Goal: Information Seeking & Learning: Check status

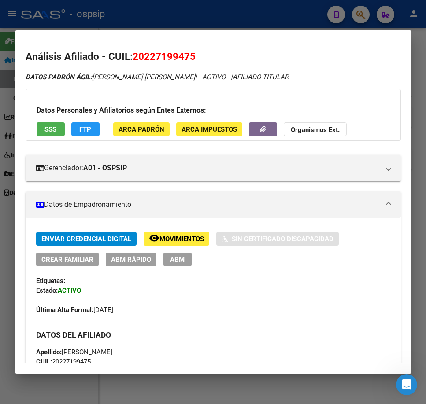
scroll to position [0, 44]
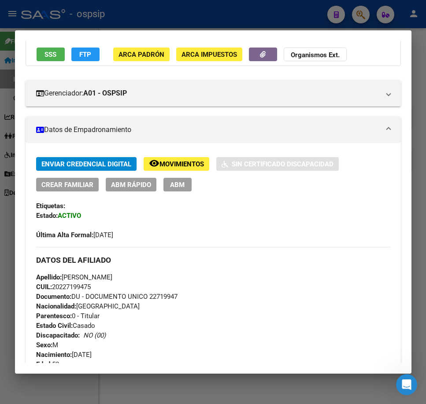
click at [199, 8] on div at bounding box center [213, 202] width 426 height 404
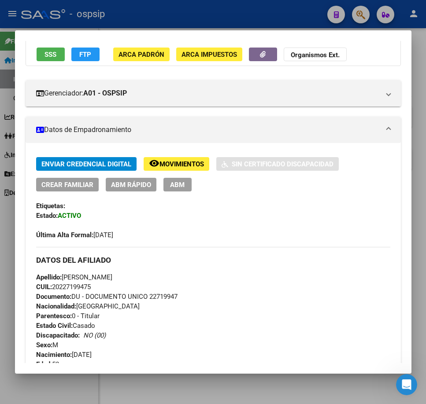
click at [199, 8] on div at bounding box center [213, 202] width 426 height 404
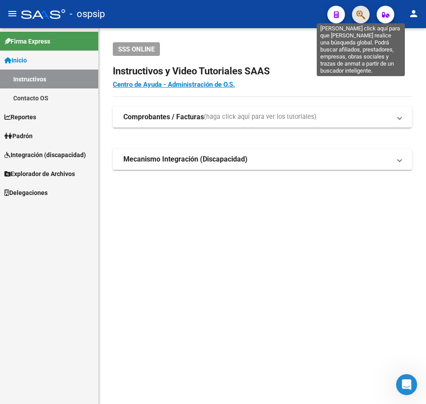
click at [362, 18] on icon "button" at bounding box center [360, 15] width 9 height 10
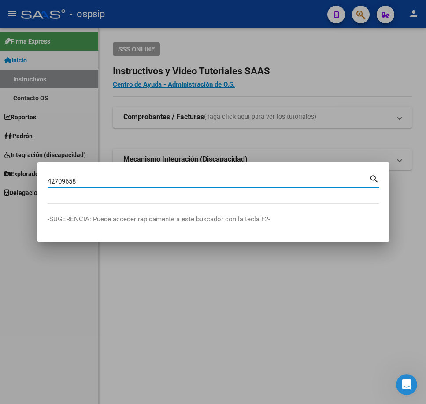
type input "42709658"
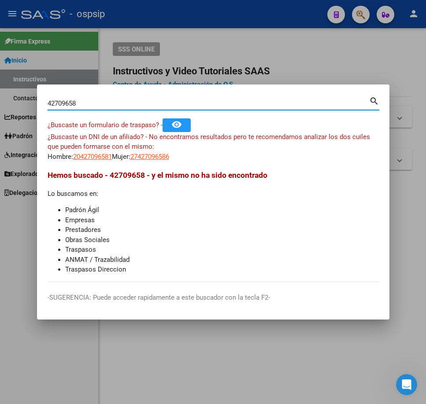
click at [169, 161] on app-link-go-to "27427096586" at bounding box center [149, 157] width 39 height 10
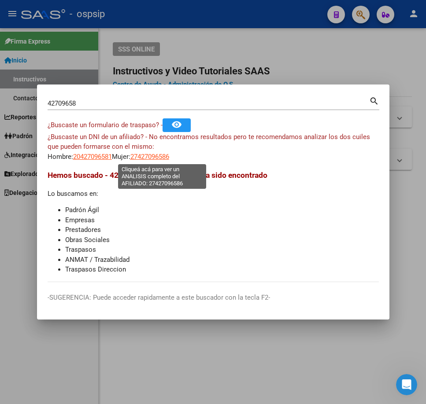
click at [169, 155] on span "27427096586" at bounding box center [149, 157] width 39 height 8
type textarea "27427096586"
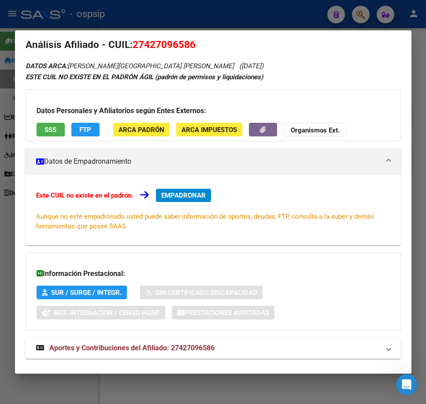
scroll to position [15, 0]
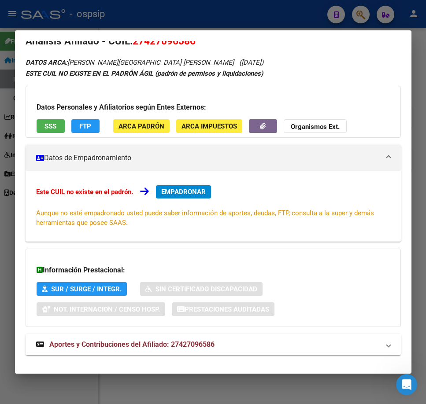
click at [297, 352] on mat-expansion-panel-header "Aportes y Contribuciones del Afiliado: 27427096586" at bounding box center [213, 344] width 375 height 21
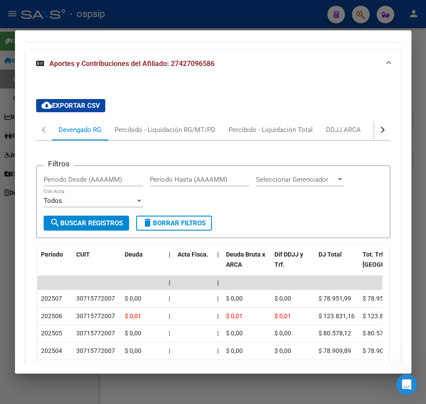
scroll to position [267, 0]
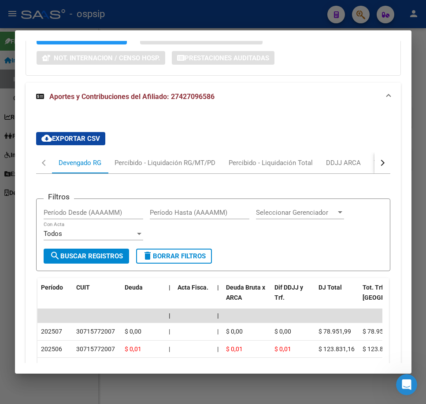
click at [375, 157] on button "button" at bounding box center [382, 162] width 16 height 21
click at [350, 169] on div "ARCA Relaciones Laborales" at bounding box center [323, 162] width 96 height 21
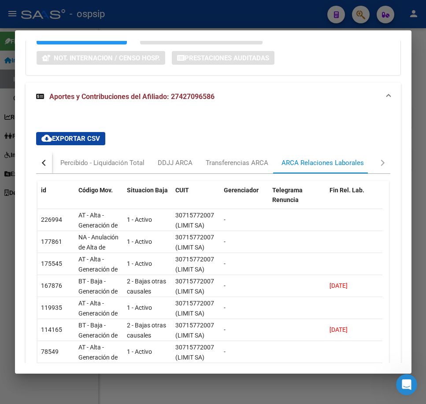
click at [270, 18] on div at bounding box center [213, 202] width 426 height 404
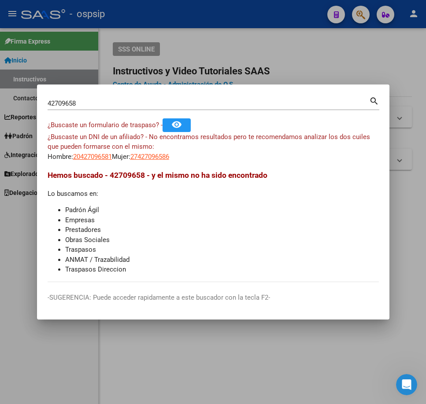
click at [270, 18] on div at bounding box center [213, 202] width 426 height 404
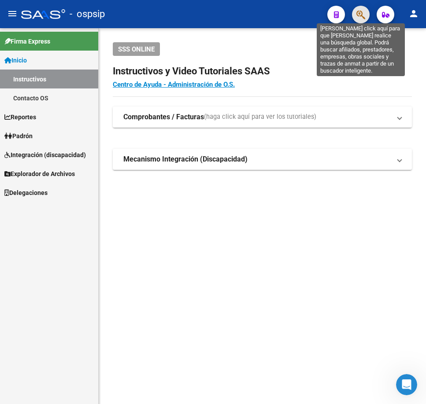
click at [365, 18] on icon "button" at bounding box center [360, 15] width 9 height 10
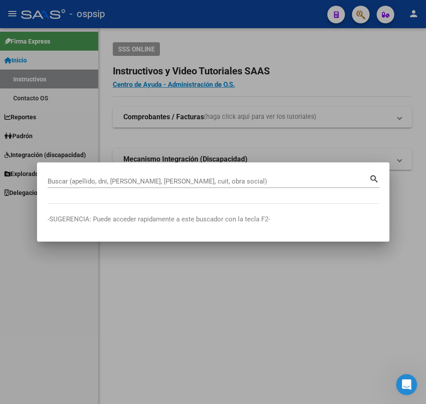
click at [282, 51] on div at bounding box center [213, 202] width 426 height 404
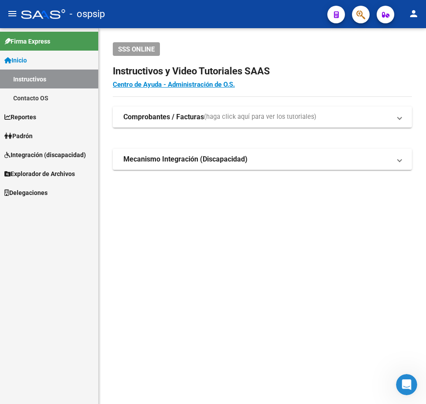
click at [357, 15] on icon "button" at bounding box center [360, 15] width 9 height 10
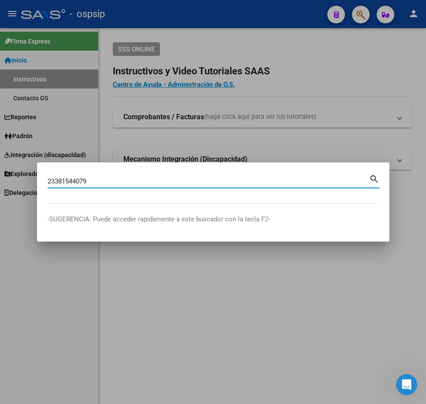
type input "23381544079"
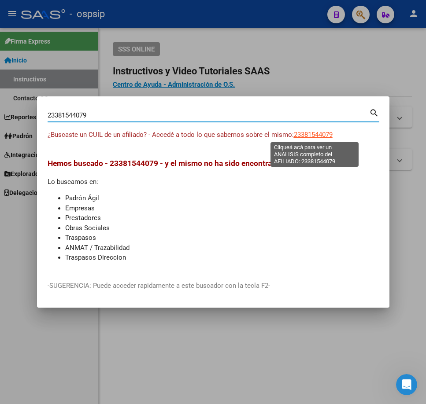
click at [305, 132] on span "23381544079" at bounding box center [313, 135] width 39 height 8
type textarea "23381544079"
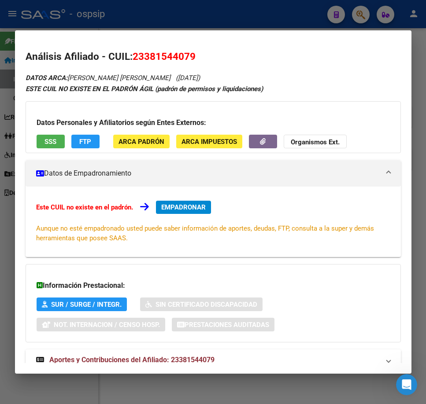
scroll to position [27, 0]
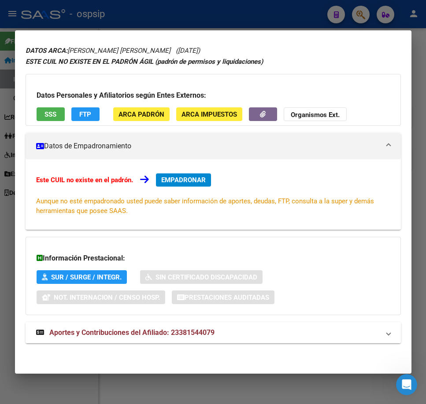
click at [313, 323] on mat-expansion-panel-header "Aportes y Contribuciones del Afiliado: 23381544079" at bounding box center [213, 332] width 375 height 21
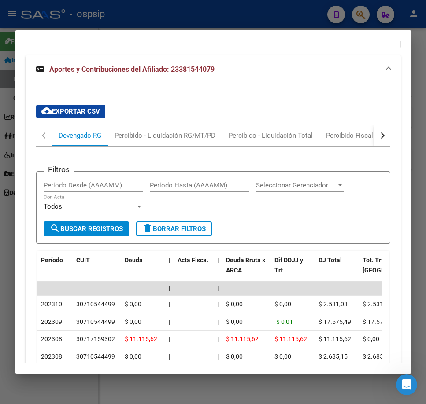
scroll to position [299, 0]
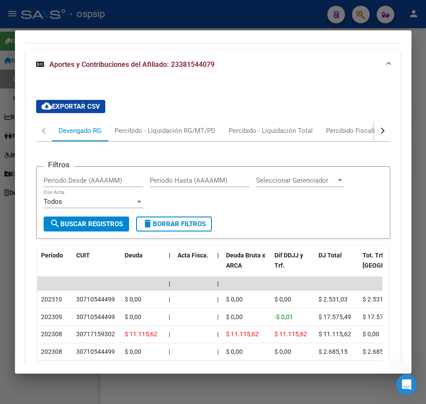
click at [381, 136] on button "button" at bounding box center [382, 130] width 16 height 21
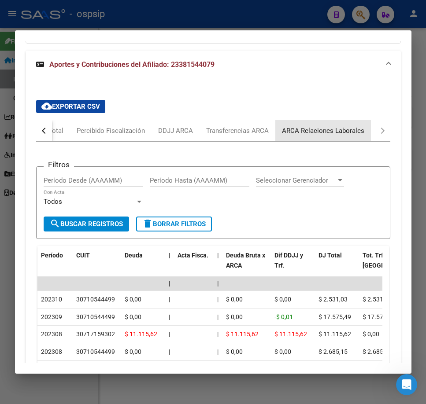
click at [356, 132] on div "ARCA Relaciones Laborales" at bounding box center [323, 131] width 82 height 10
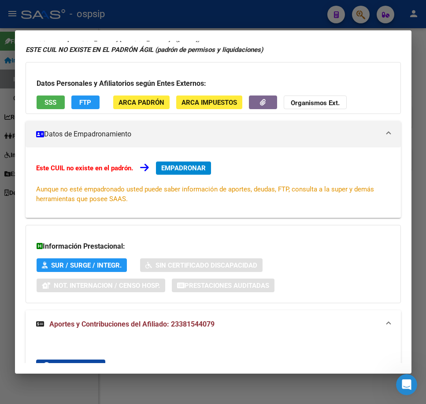
scroll to position [0, 0]
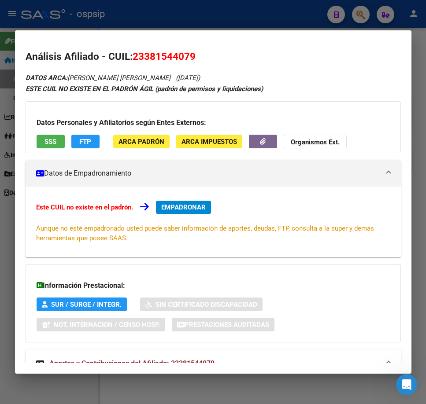
click at [249, 12] on div at bounding box center [213, 202] width 426 height 404
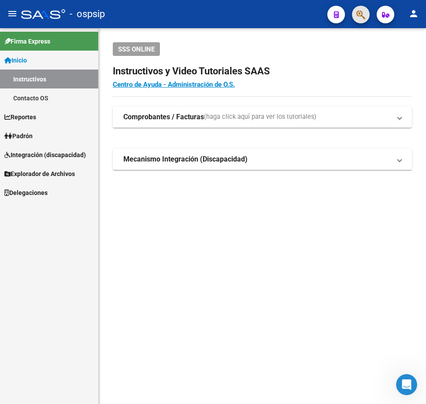
click at [366, 12] on button "button" at bounding box center [361, 15] width 18 height 18
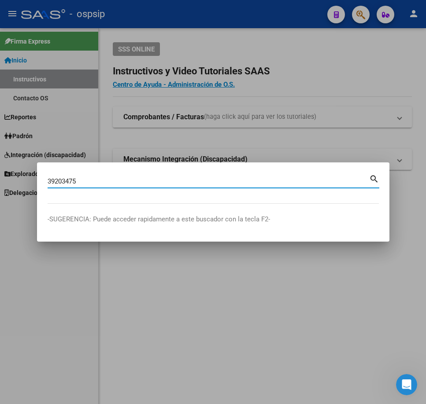
type input "39203475"
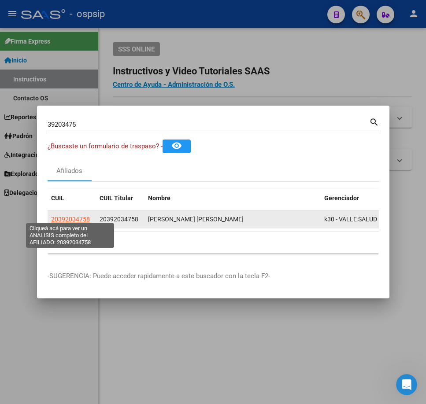
click at [77, 216] on span "20392034758" at bounding box center [70, 219] width 39 height 7
type textarea "20392034758"
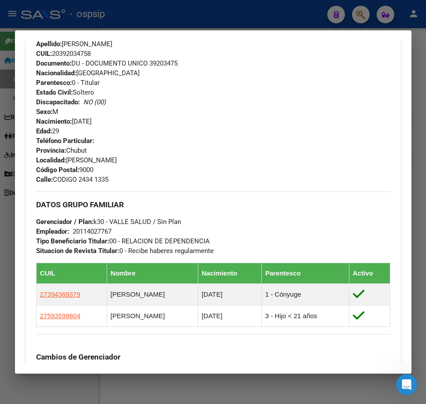
scroll to position [484, 0]
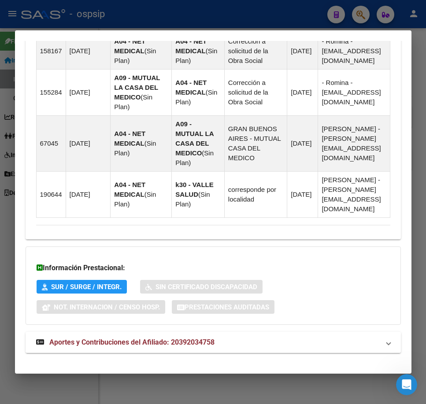
click at [296, 338] on mat-panel-title "Aportes y Contribuciones del Afiliado: 20392034758" at bounding box center [207, 342] width 343 height 11
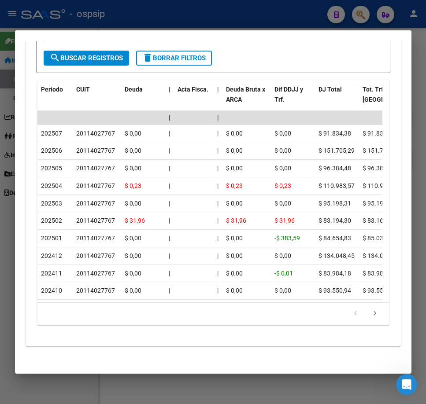
scroll to position [951, 0]
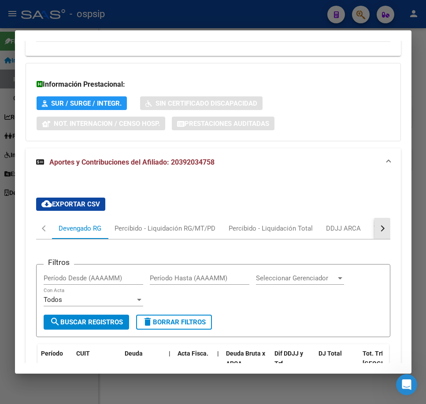
click at [378, 225] on div "button" at bounding box center [381, 228] width 6 height 6
click at [344, 224] on div "ARCA Relaciones Laborales" at bounding box center [322, 229] width 82 height 10
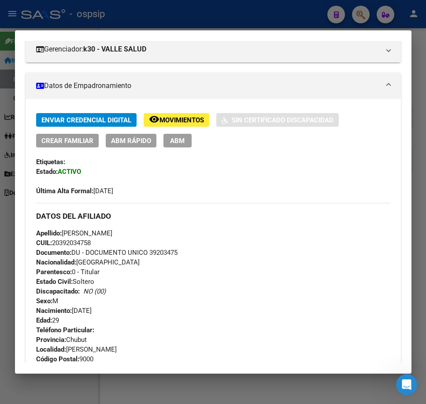
scroll to position [115, 0]
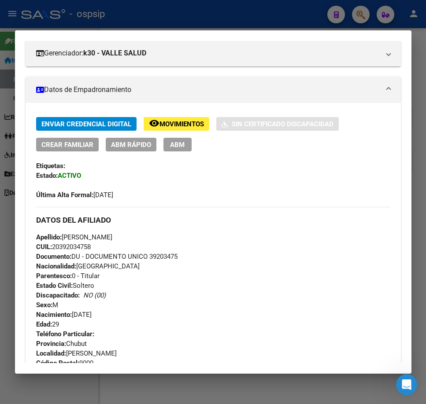
click at [281, 31] on mat-dialog-container "Análisis Afiliado - CUIL: 20392034758 DATOS [PERSON_NAME] ÁGIL: [PERSON_NAME] […" at bounding box center [213, 201] width 396 height 343
click at [279, 18] on div at bounding box center [213, 202] width 426 height 404
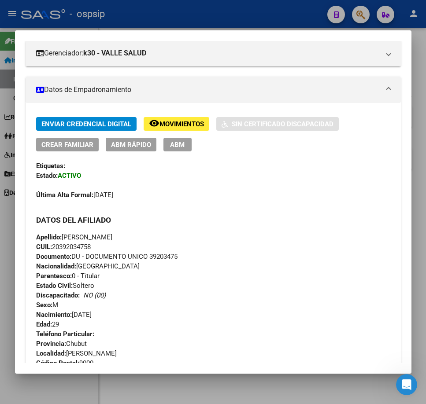
drag, startPoint x: 279, startPoint y: 18, endPoint x: 283, endPoint y: 23, distance: 5.9
click at [280, 19] on div at bounding box center [213, 202] width 426 height 404
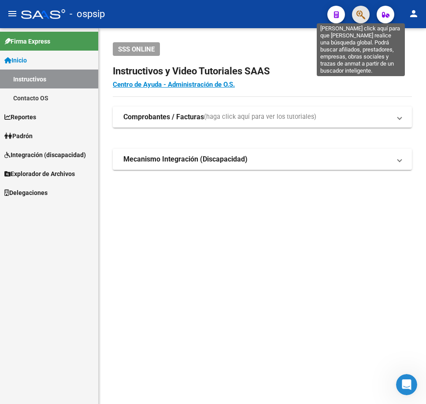
click at [362, 13] on icon "button" at bounding box center [360, 15] width 9 height 10
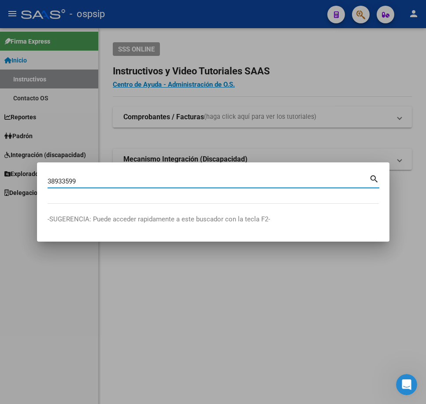
type input "38933599"
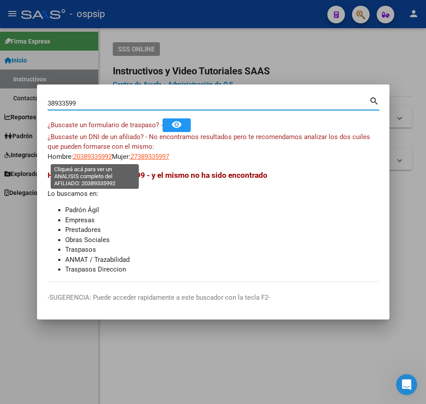
click at [83, 158] on span "20389335992" at bounding box center [92, 157] width 39 height 8
type textarea "20389335992"
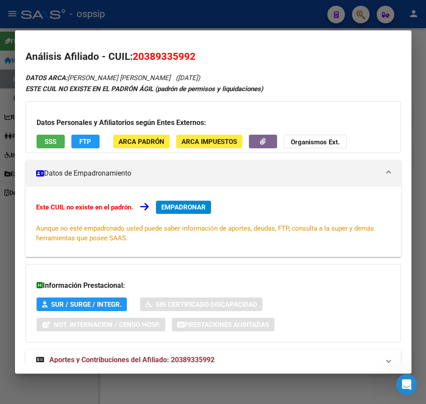
scroll to position [27, 0]
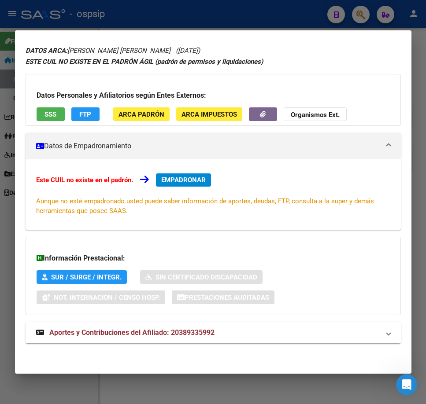
click at [278, 340] on mat-expansion-panel-header "Aportes y Contribuciones del Afiliado: 20389335992" at bounding box center [213, 332] width 375 height 21
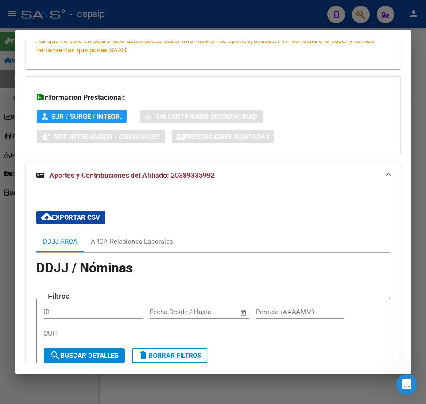
scroll to position [285, 0]
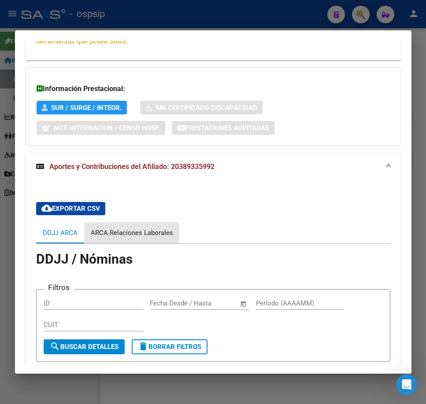
click at [96, 235] on div "ARCA Relaciones Laborales" at bounding box center [132, 233] width 82 height 10
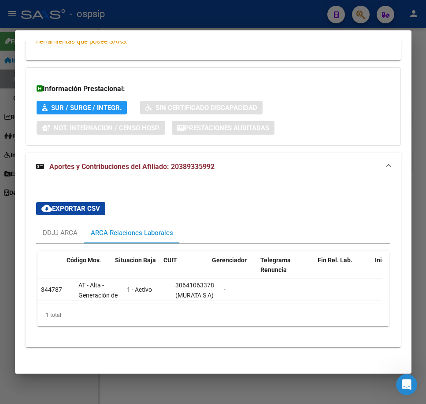
scroll to position [0, 155]
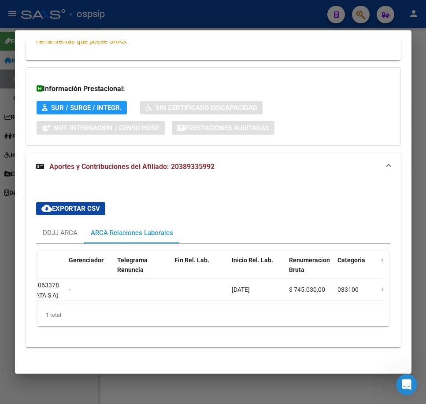
click at [244, 18] on div at bounding box center [213, 202] width 426 height 404
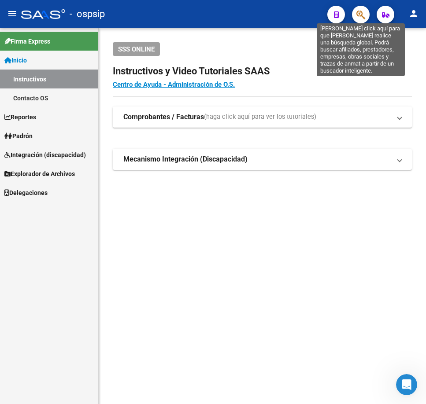
click at [358, 15] on icon "button" at bounding box center [360, 15] width 9 height 10
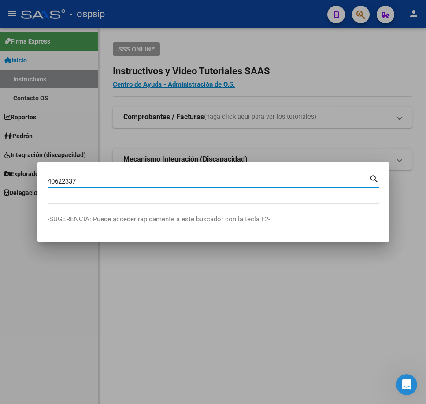
type input "40622337"
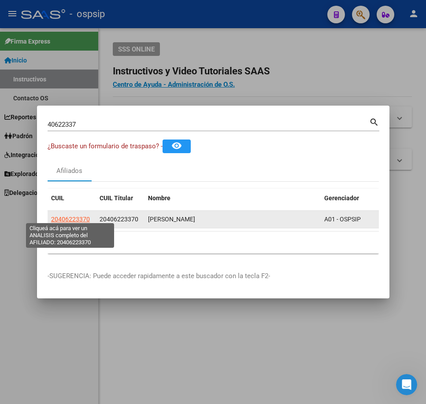
click at [66, 218] on span "20406223370" at bounding box center [70, 219] width 39 height 7
type textarea "20406223370"
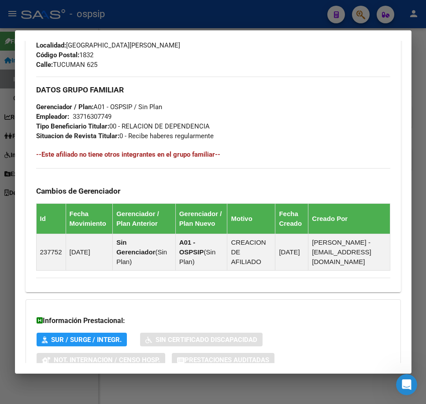
scroll to position [495, 0]
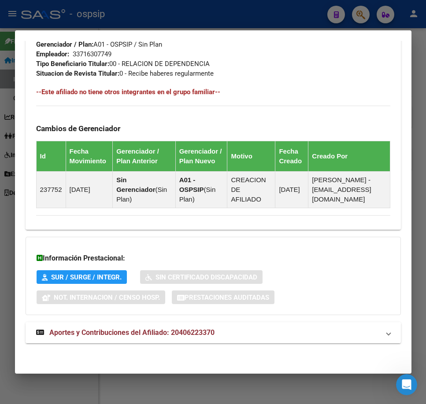
click at [280, 328] on mat-panel-title "Aportes y Contribuciones del Afiliado: 20406223370" at bounding box center [207, 332] width 343 height 11
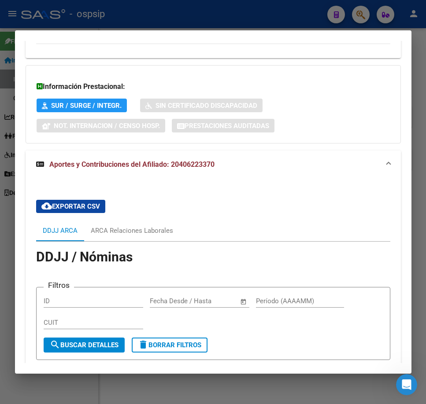
scroll to position [753, 0]
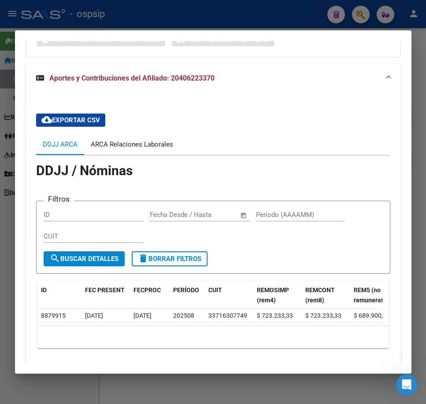
click at [149, 142] on div "ARCA Relaciones Laborales" at bounding box center [132, 145] width 82 height 10
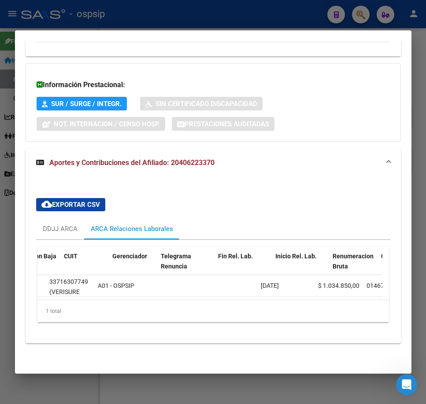
scroll to position [0, 127]
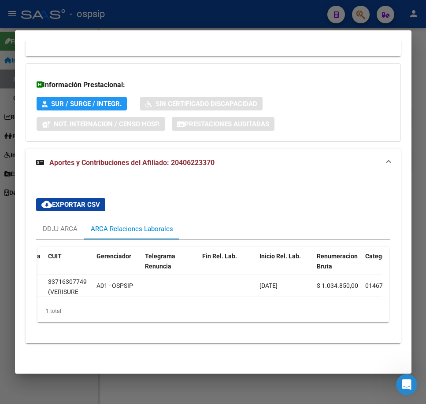
click at [183, 22] on div at bounding box center [213, 202] width 426 height 404
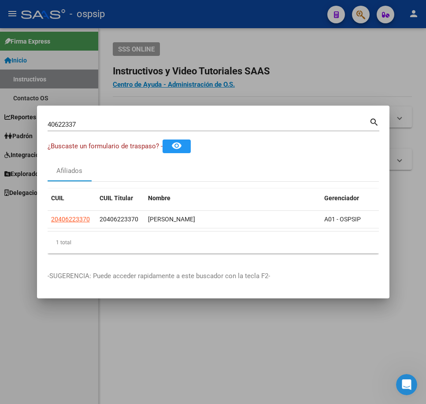
click at [183, 22] on div at bounding box center [213, 202] width 426 height 404
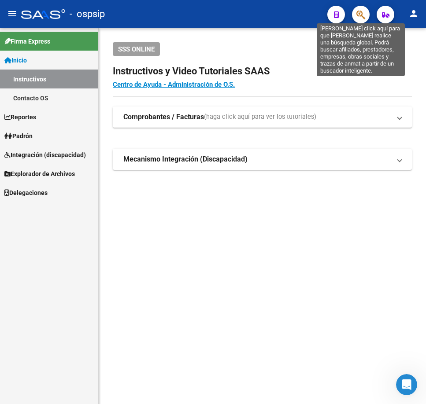
click at [360, 11] on icon "button" at bounding box center [360, 15] width 9 height 10
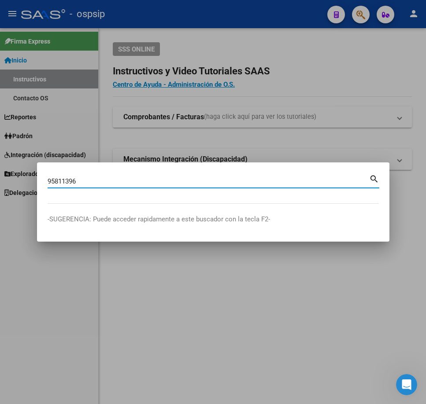
type input "95811396"
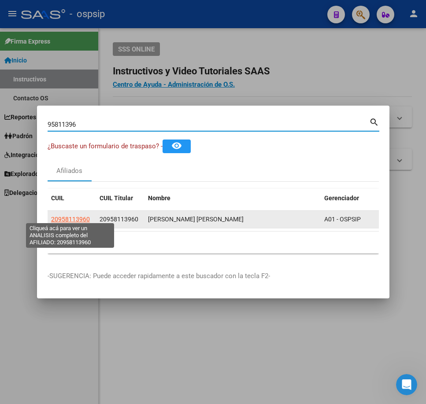
click at [76, 219] on span "20958113960" at bounding box center [70, 219] width 39 height 7
type textarea "20958113960"
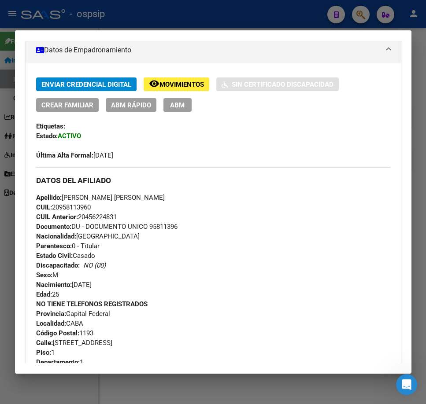
scroll to position [296, 0]
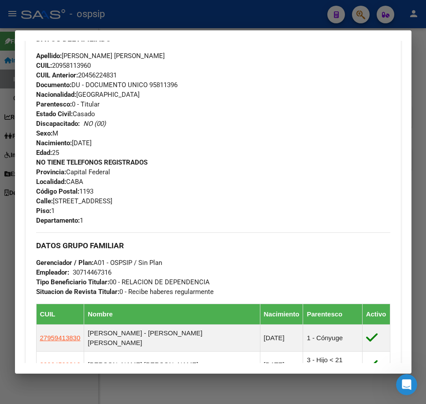
click at [191, 250] on div "DATOS GRUPO FAMILIAR Gerenciador / Plan: A01 - OSPSIP / Sin Plan Empleador: 307…" at bounding box center [213, 264] width 354 height 64
